Goal: Task Accomplishment & Management: Manage account settings

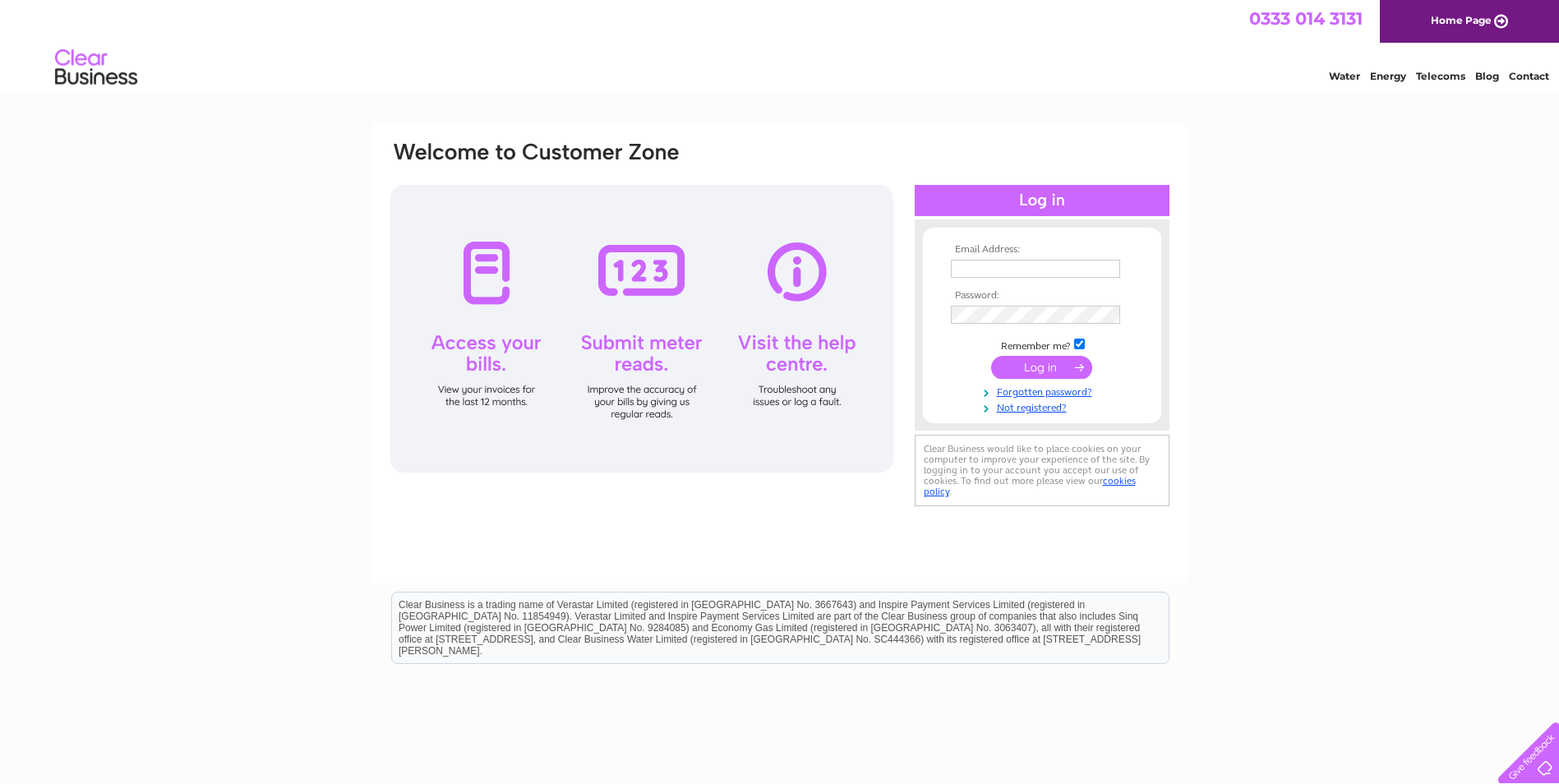
type input "[EMAIL_ADDRESS][PERSON_NAME][DOMAIN_NAME]"
click at [1044, 368] on input "submit" at bounding box center [1041, 367] width 101 height 23
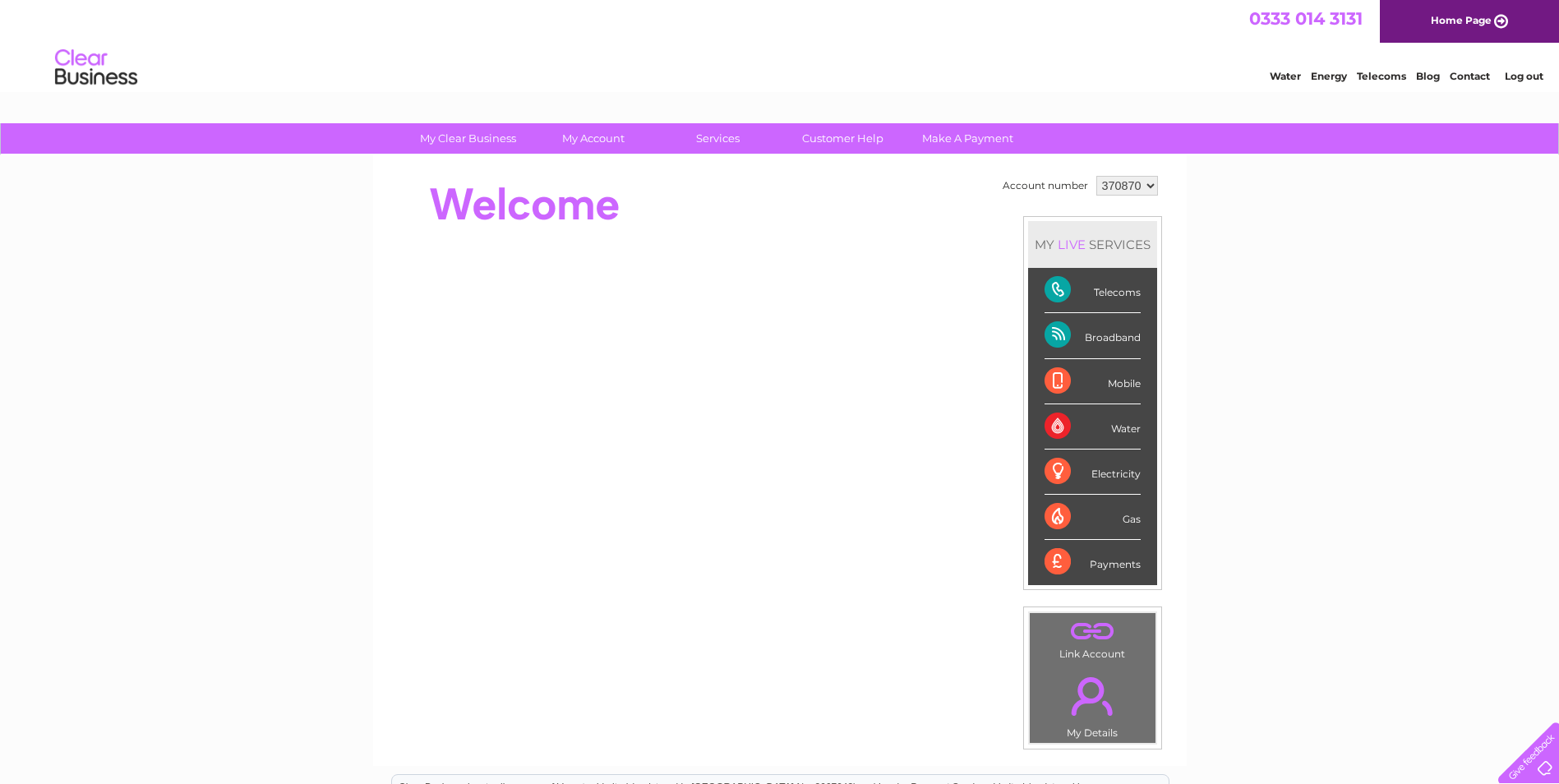
click at [1148, 189] on select "370870 505868 921540 932002" at bounding box center [1127, 185] width 62 height 20
click at [1332, 208] on div "My Clear Business Login Details My Details My Preferences Link Account My Accou…" at bounding box center [779, 585] width 1559 height 924
click at [1148, 185] on select "370870 505868 921540 932002" at bounding box center [1127, 185] width 62 height 20
click at [1281, 312] on div "My Clear Business Login Details My Details My Preferences Link Account My Accou…" at bounding box center [779, 585] width 1559 height 924
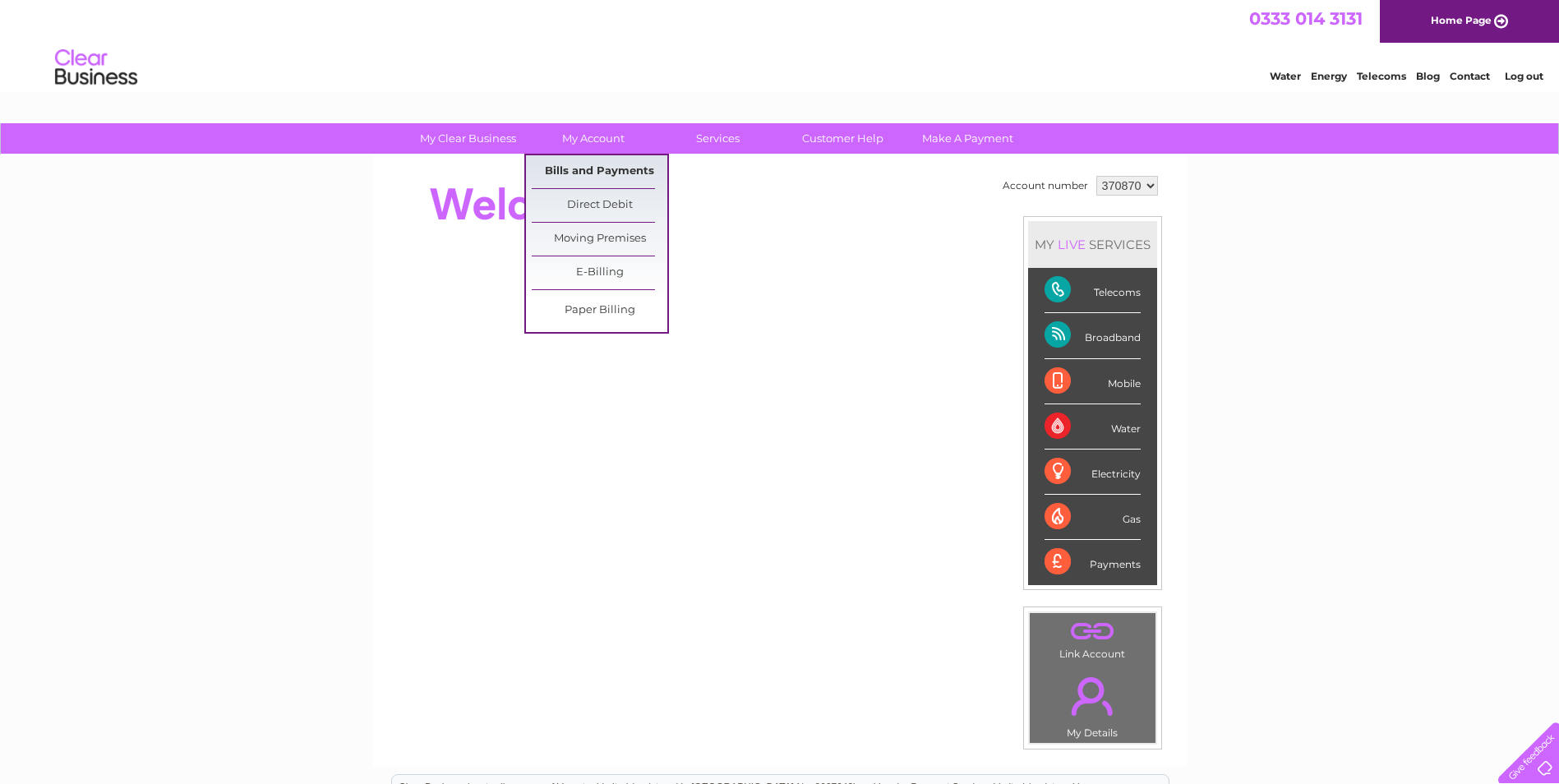
click at [593, 167] on link "Bills and Payments" at bounding box center [599, 171] width 135 height 33
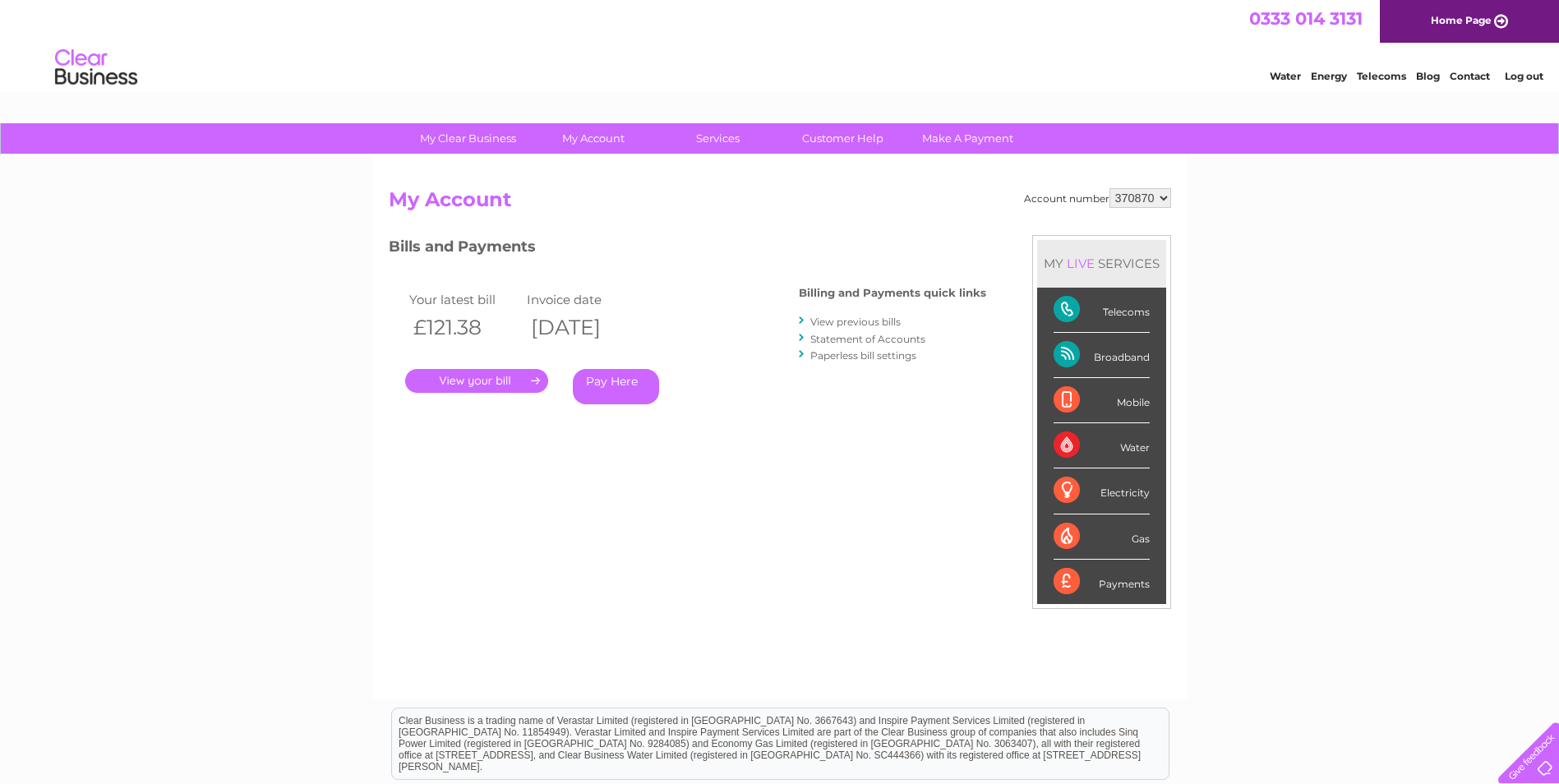
click at [471, 381] on link "." at bounding box center [477, 380] width 143 height 24
